Goal: Use online tool/utility

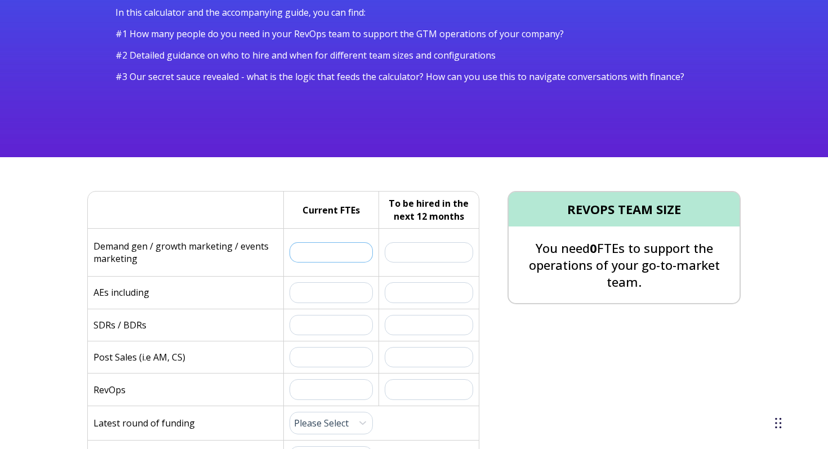
click at [328, 256] on input "text" at bounding box center [330, 252] width 83 height 20
type input "4"
click at [398, 249] on input "text" at bounding box center [429, 252] width 89 height 20
type input "2"
click at [340, 289] on input "text" at bounding box center [330, 292] width 83 height 20
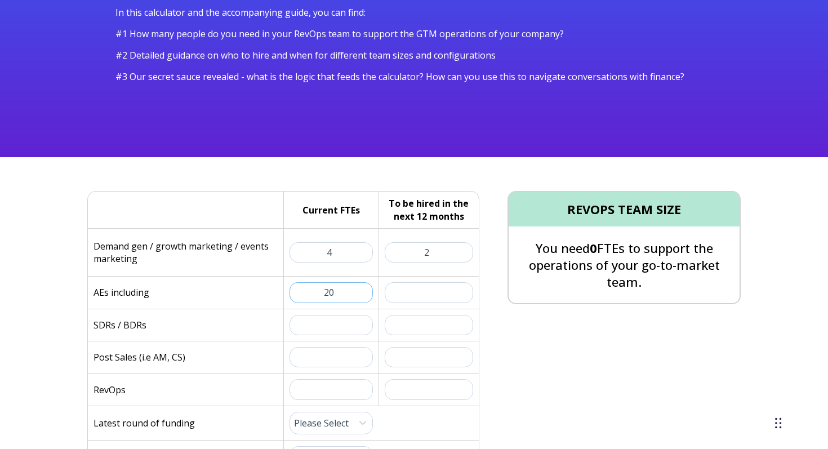
type input "2"
type input "30"
click at [404, 292] on input "text" at bounding box center [429, 292] width 89 height 20
type input "3"
click at [346, 322] on input "text" at bounding box center [330, 325] width 83 height 20
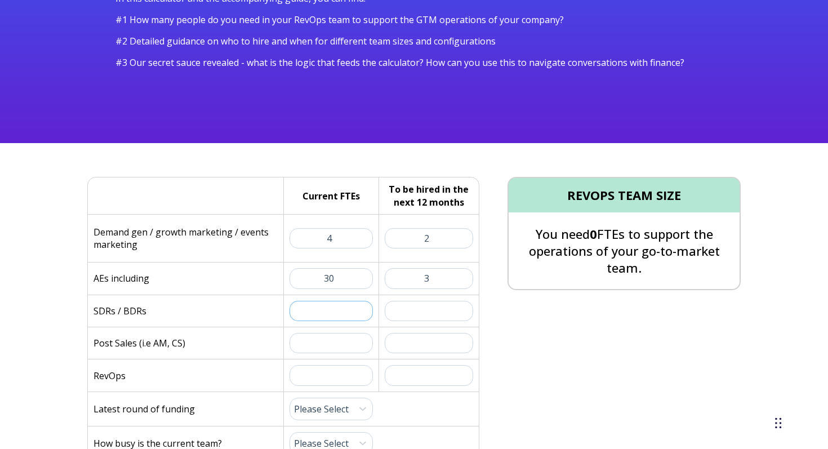
scroll to position [167, 0]
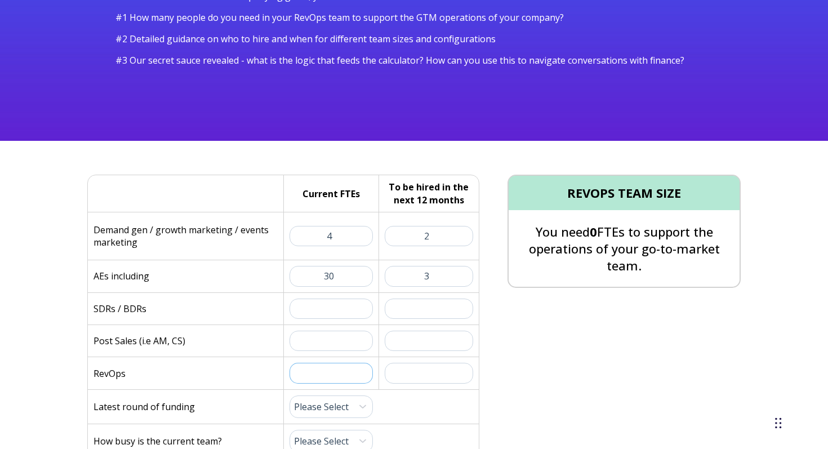
click at [337, 365] on input "text" at bounding box center [330, 373] width 83 height 20
type input "2"
click at [414, 369] on input "text" at bounding box center [429, 373] width 89 height 20
drag, startPoint x: 349, startPoint y: 374, endPoint x: 324, endPoint y: 374, distance: 24.8
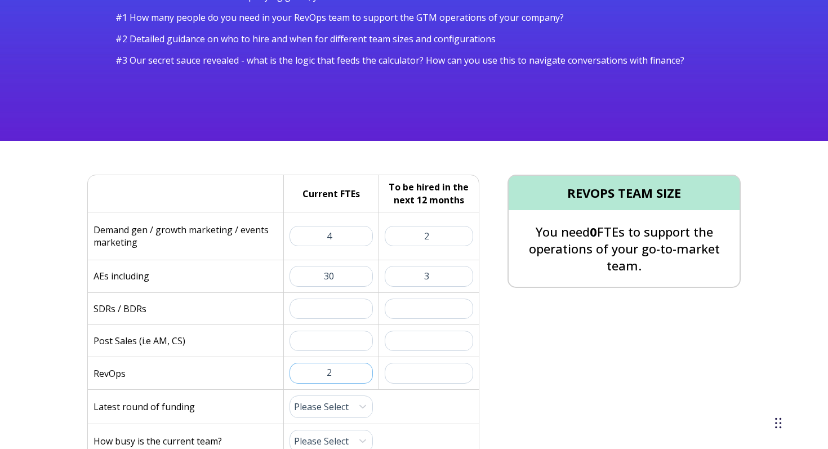
click at [324, 374] on input "2" at bounding box center [330, 373] width 83 height 20
type input "1"
click at [398, 375] on input "text" at bounding box center [429, 373] width 89 height 20
type input "3"
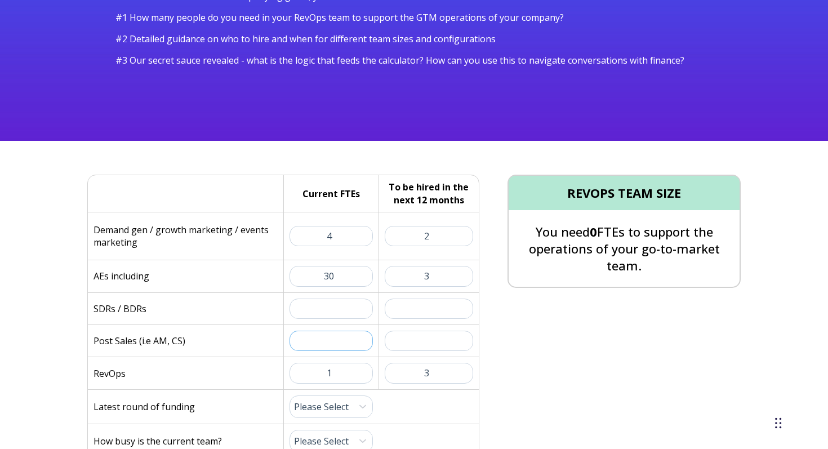
click at [314, 342] on input "text" at bounding box center [330, 341] width 83 height 20
type input "8"
type input "7"
click at [410, 346] on input "text" at bounding box center [429, 341] width 89 height 20
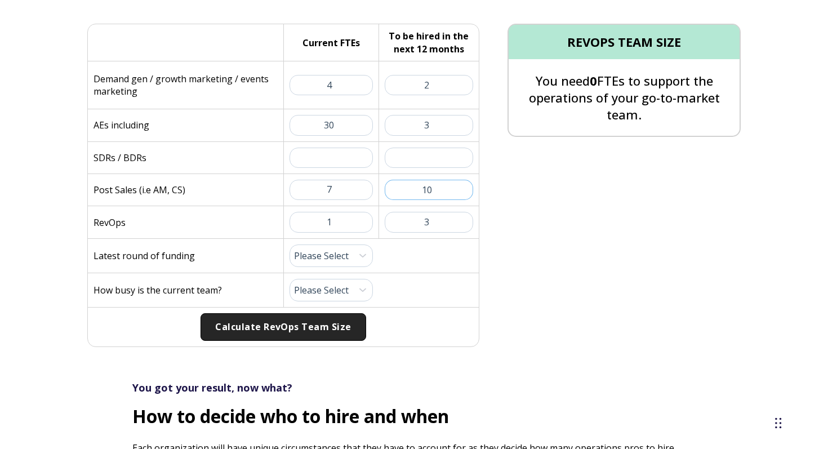
scroll to position [328, 0]
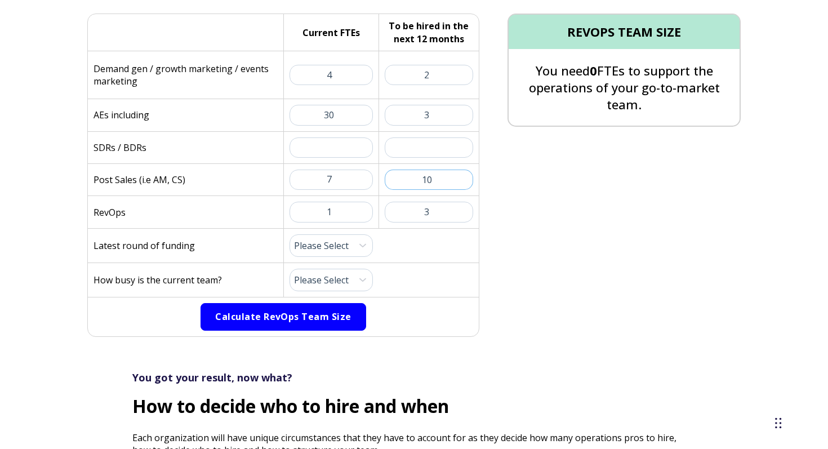
type input "10"
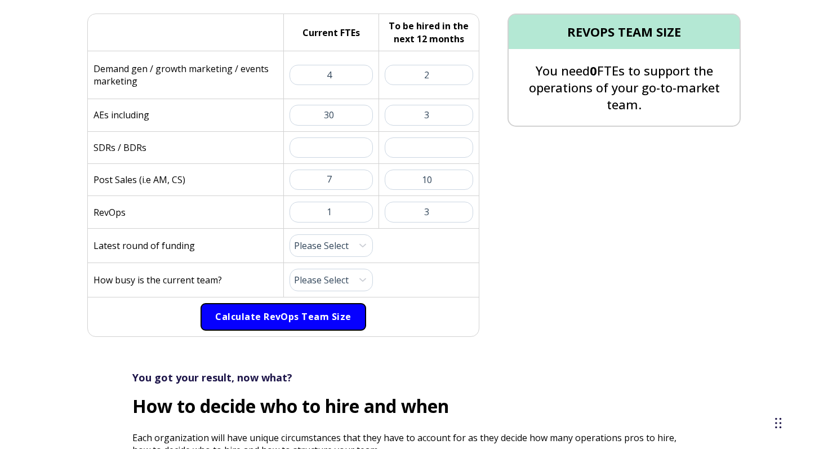
click at [322, 319] on button "Calculate RevOps Team Size" at bounding box center [282, 317] width 165 height 28
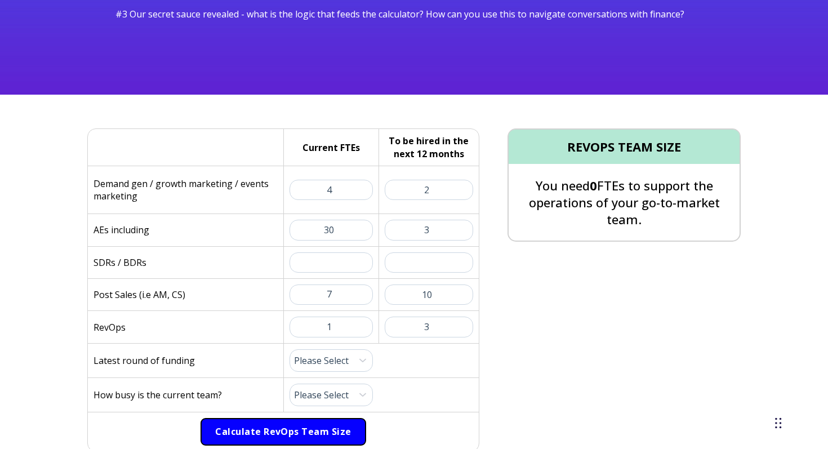
scroll to position [214, 0]
